Goal: Information Seeking & Learning: Check status

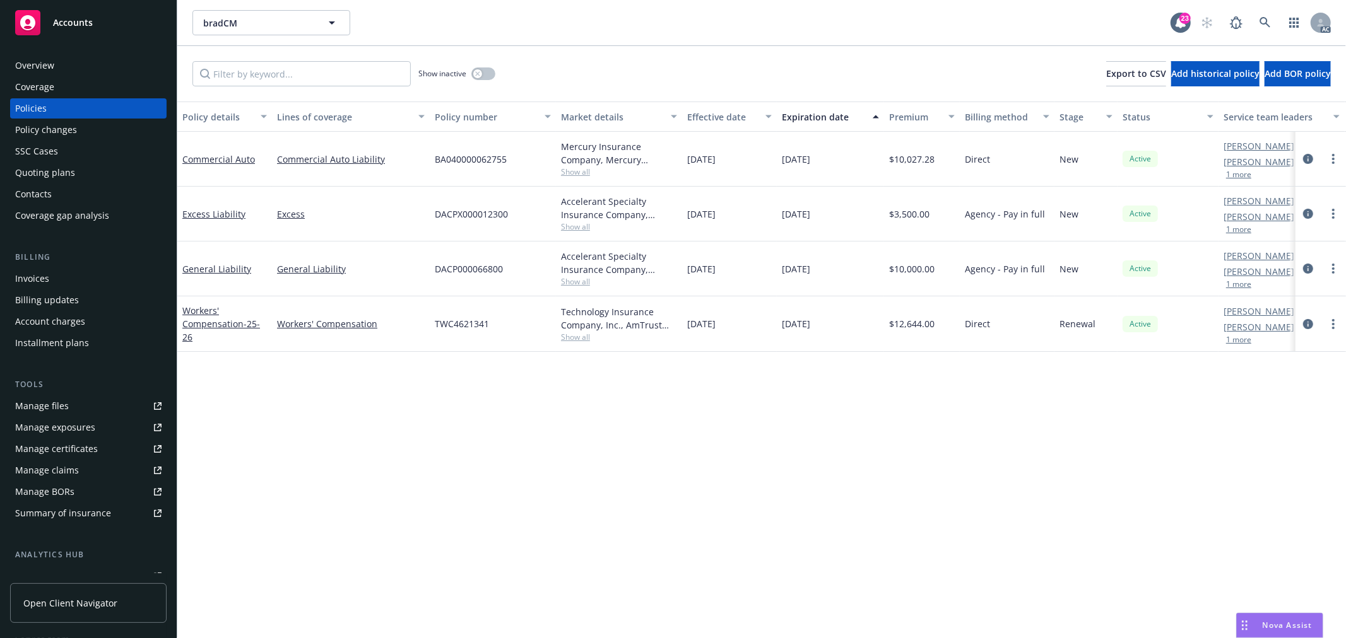
click at [573, 286] on span "Show all" at bounding box center [619, 281] width 116 height 11
click at [573, 225] on span "Show all" at bounding box center [619, 226] width 116 height 11
click at [766, 521] on div "Policy details Lines of coverage Policy number Market details Effective date Ex…" at bounding box center [761, 370] width 1168 height 537
click at [583, 337] on span "Show all" at bounding box center [619, 337] width 116 height 11
click at [837, 431] on div "Policy details Lines of coverage Policy number Market details Effective date Ex…" at bounding box center [761, 370] width 1168 height 537
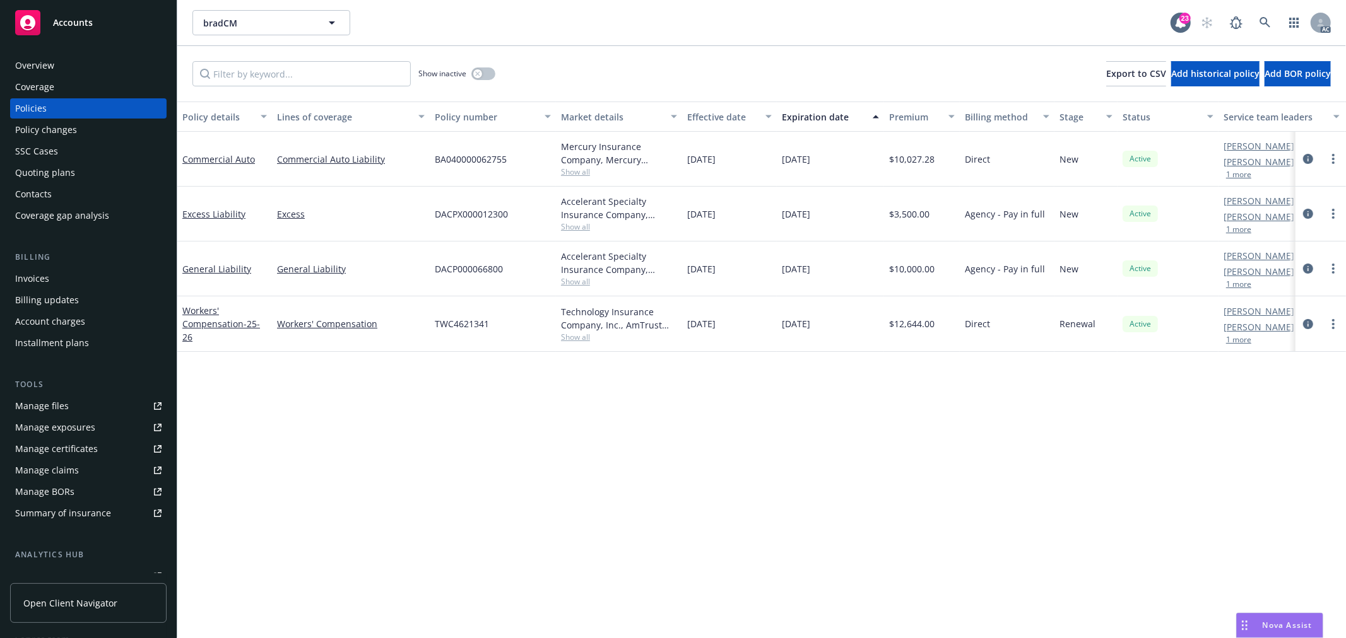
click at [584, 227] on span "Show all" at bounding box center [619, 226] width 116 height 11
click at [539, 462] on div "Policy details Lines of coverage Policy number Market details Effective date Ex…" at bounding box center [761, 370] width 1168 height 537
click at [473, 73] on div "button" at bounding box center [477, 73] width 9 height 9
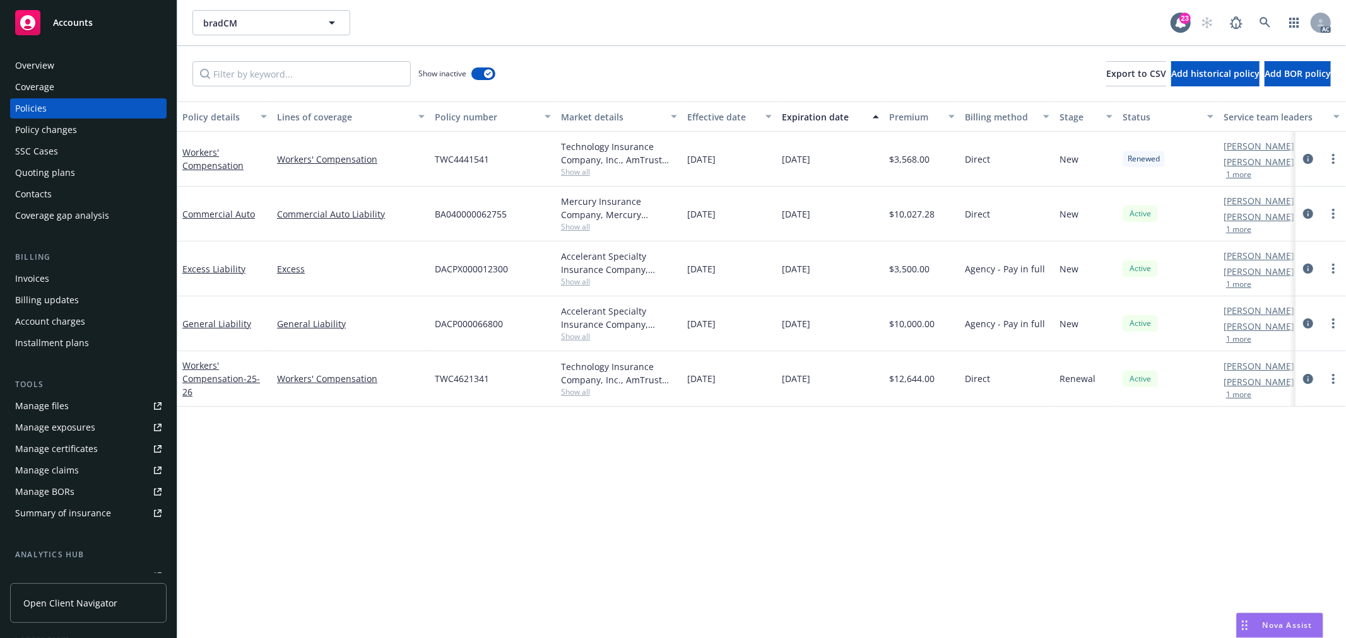
click at [575, 336] on span "Show all" at bounding box center [619, 336] width 116 height 11
click at [225, 324] on link "General Liability" at bounding box center [216, 324] width 69 height 12
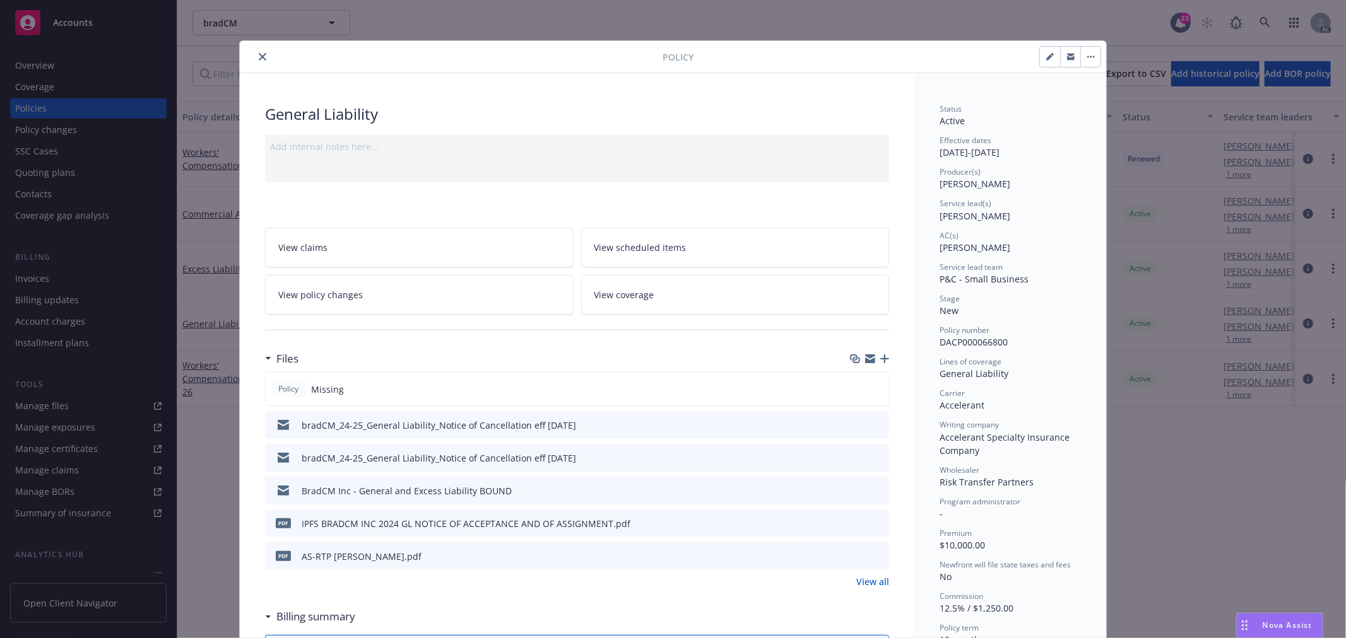
click at [873, 558] on icon "preview file" at bounding box center [876, 555] width 11 height 9
